Goal: Transaction & Acquisition: Register for event/course

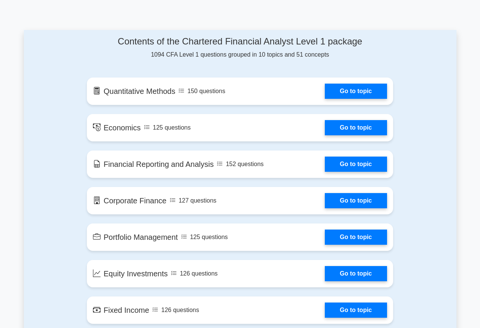
scroll to position [380, 0]
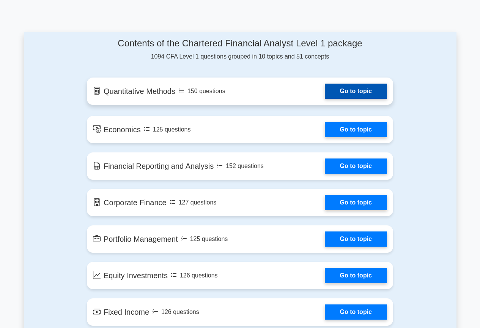
click at [341, 95] on link "Go to topic" at bounding box center [356, 91] width 62 height 15
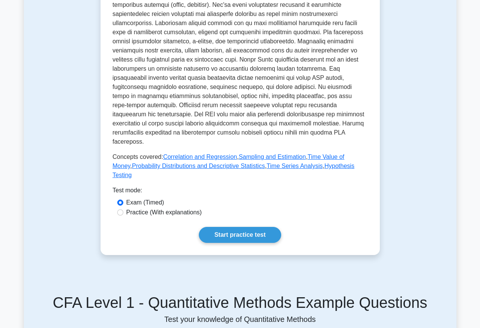
scroll to position [266, 0]
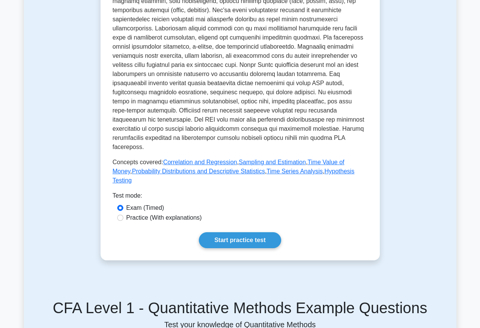
click at [142, 215] on label "Practice (With explanations)" at bounding box center [164, 217] width 76 height 9
click at [123, 215] on input "Practice (With explanations)" at bounding box center [120, 218] width 6 height 6
radio input "true"
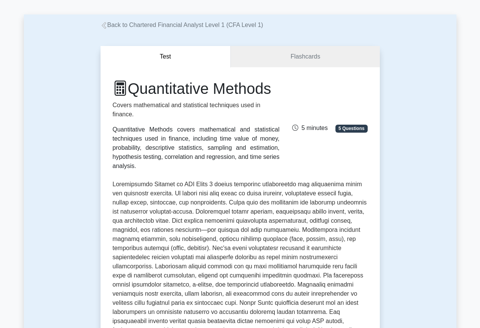
scroll to position [0, 0]
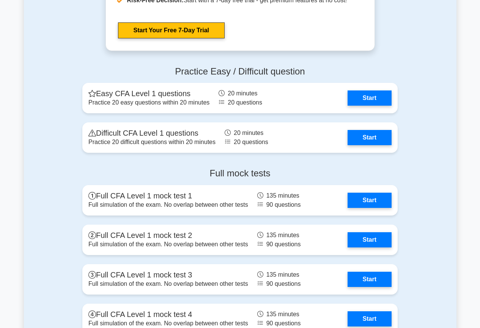
scroll to position [949, 0]
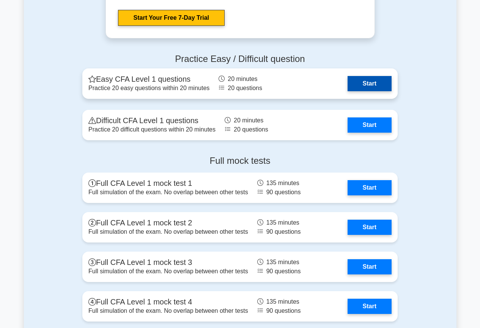
click at [359, 82] on link "Start" at bounding box center [370, 83] width 44 height 15
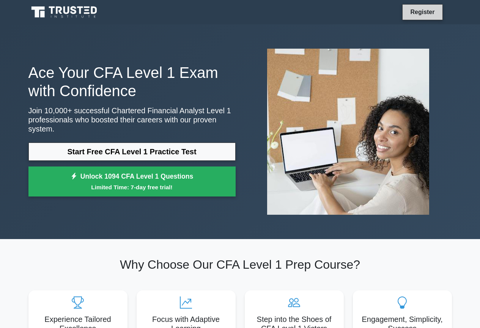
click at [422, 10] on link "Register" at bounding box center [422, 11] width 33 height 9
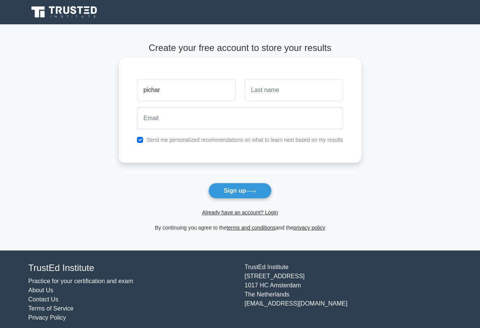
type input "pichar"
type input "din"
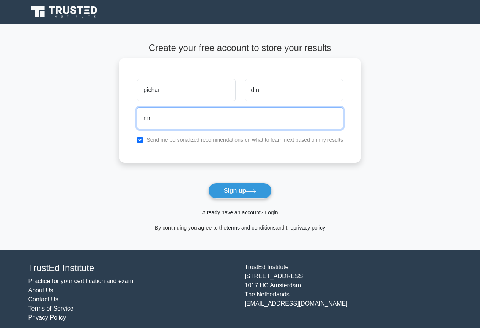
type input "[EMAIL_ADDRESS][DOMAIN_NAME]"
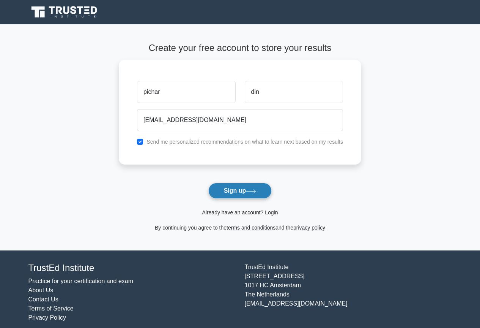
click at [221, 192] on button "Sign up" at bounding box center [240, 191] width 64 height 16
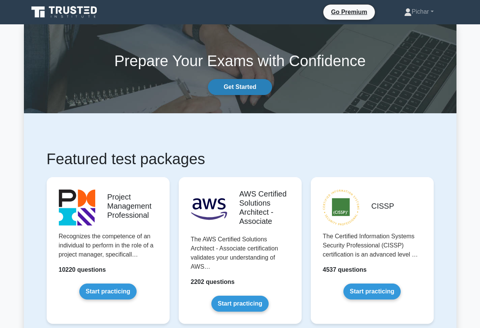
click at [234, 90] on link "Get Started" at bounding box center [240, 87] width 64 height 16
